Goal: Task Accomplishment & Management: Manage account settings

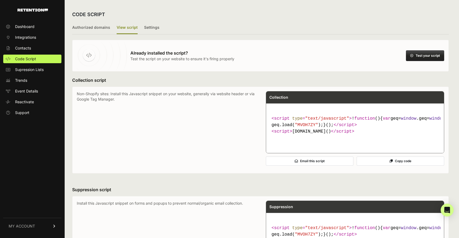
scroll to position [303, 0]
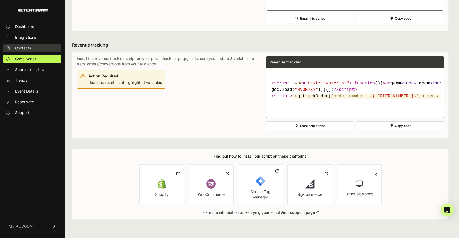
click at [27, 50] on span "Contacts" at bounding box center [23, 47] width 16 height 5
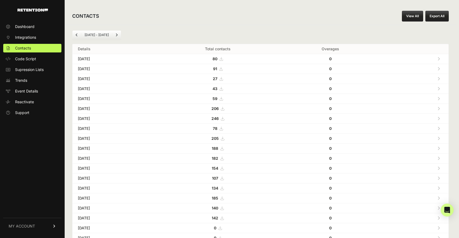
click at [223, 58] on icon at bounding box center [220, 59] width 3 height 4
click at [24, 61] on span "Code Script" at bounding box center [25, 58] width 21 height 5
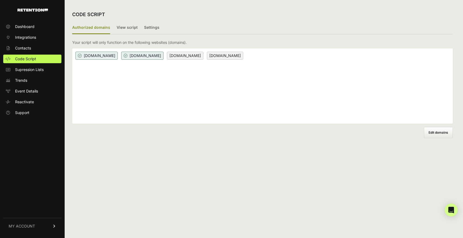
click at [296, 62] on div "irsprob.com tax.irsprob.com irsprob.clickfunnels.com www.irsprob.com" at bounding box center [262, 85] width 380 height 75
click at [444, 135] on label "Edit domains" at bounding box center [438, 132] width 29 height 11
click at [0, 0] on input "Add domain" at bounding box center [0, 0] width 0 height 0
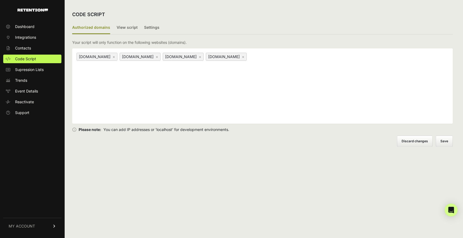
click at [373, 59] on div "irsprob.clickfunnels.com × irsprob.com × www.irsprob.com × tax.irsprob.com ×" at bounding box center [262, 85] width 380 height 75
paste input "https://irsprob.clickfunnels.com/2025-oic-optin-415025721753357164602"
type input "https://irsprob.clickfunnels.com/2025-oic-optin-415025721753357164602"
click at [446, 138] on button "Save" at bounding box center [444, 141] width 16 height 11
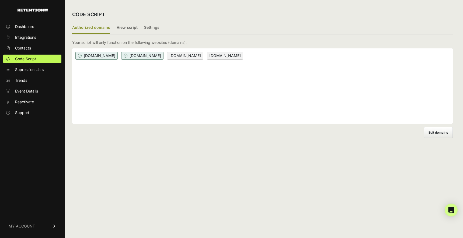
click at [436, 135] on label "Edit domains" at bounding box center [438, 132] width 29 height 11
click at [0, 0] on input "Add domain" at bounding box center [0, 0] width 0 height 0
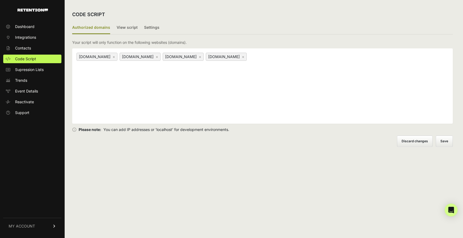
click at [386, 80] on div "irsprob.clickfunnels.com × irsprob.com × www.irsprob.com × tax.irsprob.com ×" at bounding box center [262, 85] width 380 height 75
paste input "https://irsprob.clickfunnels.com/2025-oic-optin-415025721753357164602"
type input "[DOMAIN_NAME][URL]"
click at [444, 138] on button "Save" at bounding box center [444, 141] width 16 height 11
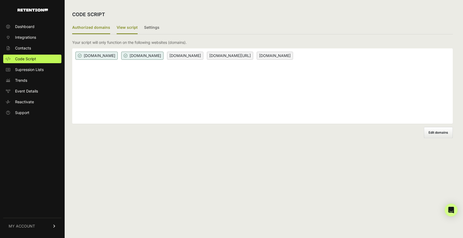
click at [127, 26] on label "View script" at bounding box center [127, 28] width 21 height 13
click at [0, 0] on input "View script" at bounding box center [0, 0] width 0 height 0
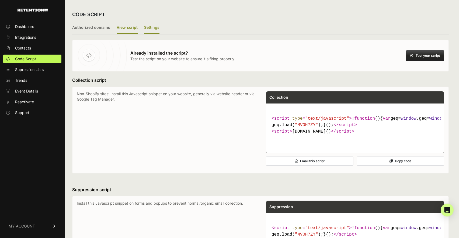
click at [154, 27] on label "Settings" at bounding box center [151, 28] width 15 height 13
click at [0, 0] on input "Settings" at bounding box center [0, 0] width 0 height 0
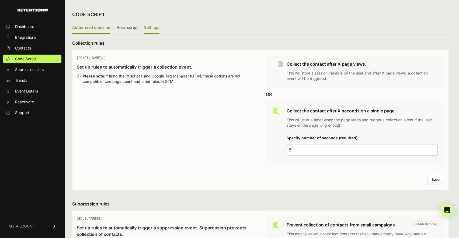
click at [84, 27] on label "Authorized domains" at bounding box center [91, 28] width 38 height 13
click at [0, 0] on input "Authorized domains" at bounding box center [0, 0] width 0 height 0
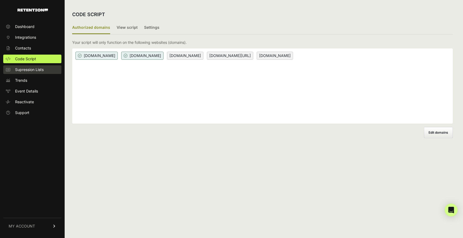
click at [31, 70] on span "Supression Lists" at bounding box center [29, 69] width 29 height 5
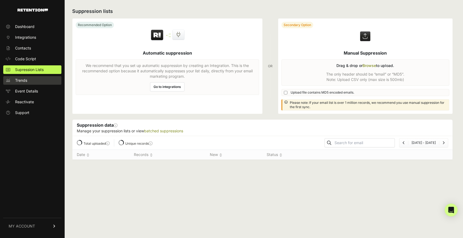
click at [26, 79] on span "Trends" at bounding box center [21, 80] width 12 height 5
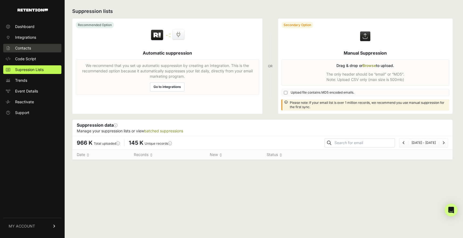
click at [27, 46] on span "Contacts" at bounding box center [23, 47] width 16 height 5
